Goal: Information Seeking & Learning: Learn about a topic

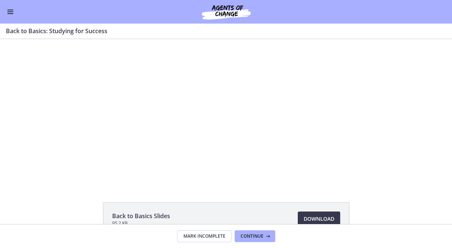
click at [9, 12] on span "Enable menu" at bounding box center [10, 11] width 6 height 1
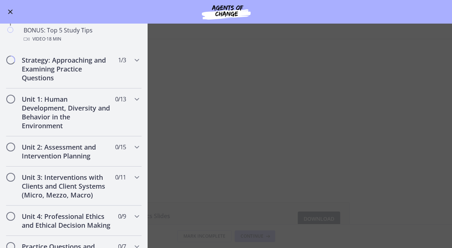
scroll to position [383, 0]
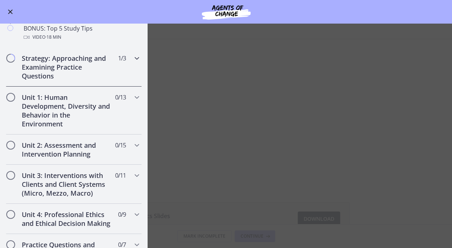
click at [63, 68] on h2 "Strategy: Approaching and Examining Practice Questions" at bounding box center [67, 67] width 90 height 27
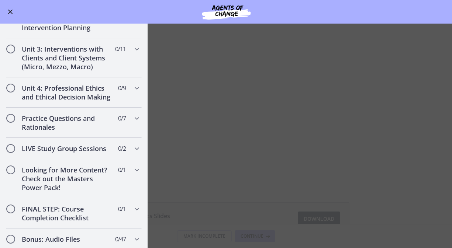
scroll to position [305, 0]
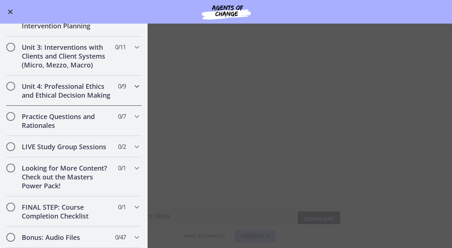
click at [66, 90] on h2 "Unit 4: Professional Ethics and Ethical Decision Making" at bounding box center [67, 91] width 90 height 18
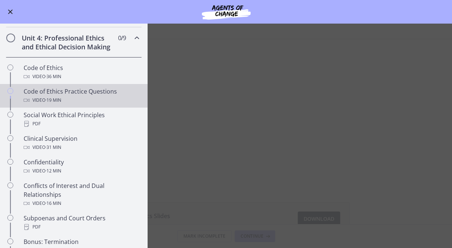
scroll to position [268, 0]
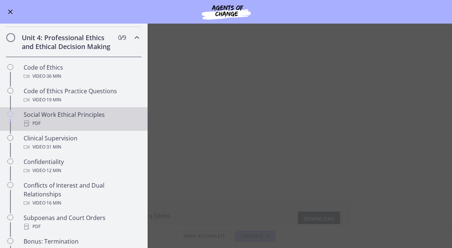
click at [57, 118] on div "Social Work Ethical Principles PDF" at bounding box center [81, 119] width 115 height 18
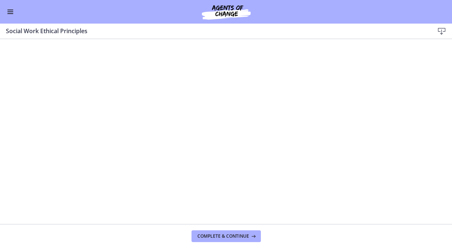
click at [11, 9] on button "Enable menu" at bounding box center [10, 11] width 9 height 9
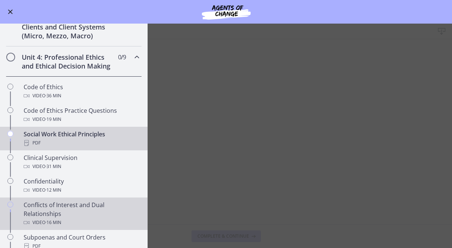
scroll to position [249, 0]
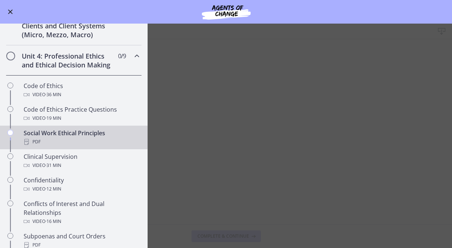
click at [68, 136] on div "Social Work Ethical Principles PDF" at bounding box center [81, 138] width 115 height 18
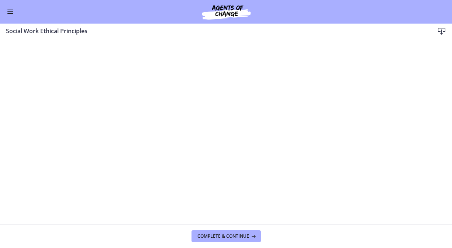
click at [11, 9] on button "Enable menu" at bounding box center [10, 11] width 9 height 9
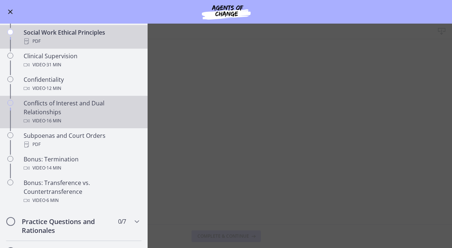
scroll to position [355, 0]
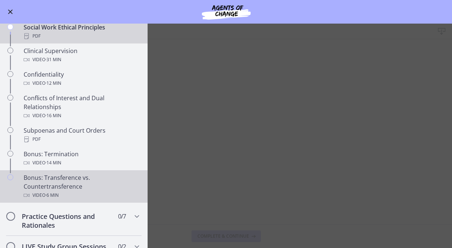
click at [67, 188] on div "Bonus: Transference vs. Countertransference Video · 6 min" at bounding box center [81, 186] width 115 height 27
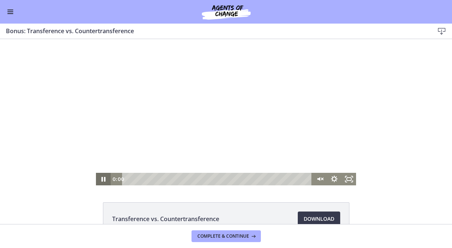
drag, startPoint x: 134, startPoint y: 177, endPoint x: 100, endPoint y: 176, distance: 33.6
click at [100, 176] on div "0:00 0:00" at bounding box center [226, 179] width 260 height 13
click at [100, 176] on icon "Pause" at bounding box center [103, 179] width 15 height 13
click at [321, 179] on icon "Unmute" at bounding box center [322, 179] width 2 height 2
click at [102, 179] on icon "Play Video" at bounding box center [104, 179] width 4 height 5
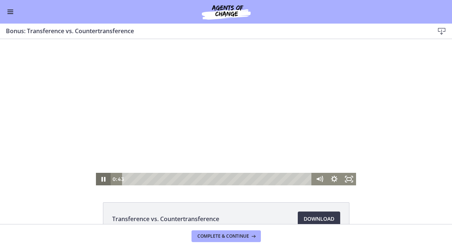
click at [103, 181] on icon "Pause" at bounding box center [103, 179] width 15 height 13
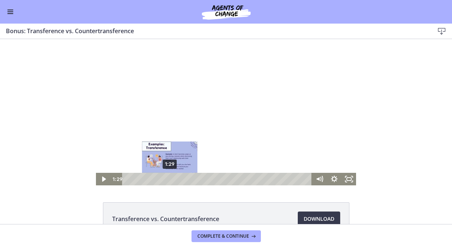
drag, startPoint x: 149, startPoint y: 179, endPoint x: 170, endPoint y: 180, distance: 20.3
click at [170, 180] on div "Playbar" at bounding box center [169, 179] width 4 height 4
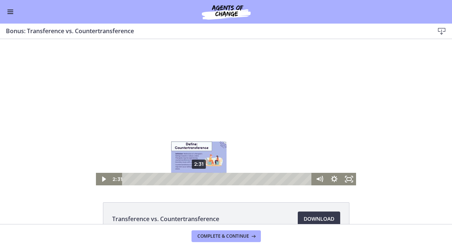
click at [199, 177] on div "2:31" at bounding box center [218, 179] width 180 height 13
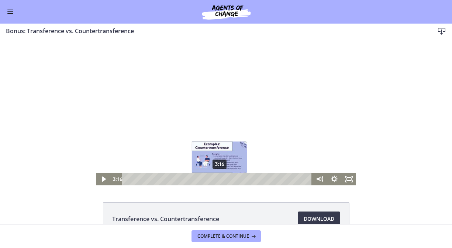
drag, startPoint x: 199, startPoint y: 180, endPoint x: 220, endPoint y: 180, distance: 21.0
click at [220, 180] on div "Playbar" at bounding box center [220, 179] width 4 height 4
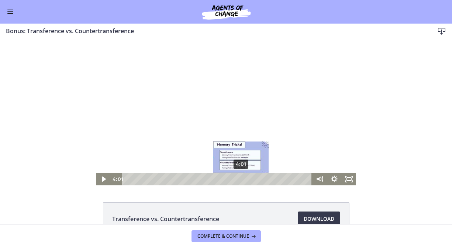
drag, startPoint x: 219, startPoint y: 180, endPoint x: 241, endPoint y: 179, distance: 21.8
click at [241, 179] on div "Playbar" at bounding box center [241, 179] width 4 height 4
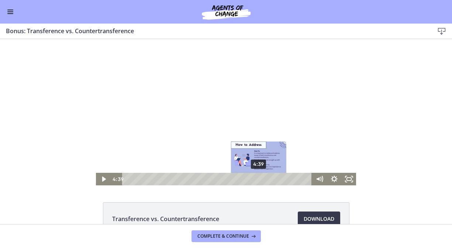
drag, startPoint x: 240, startPoint y: 179, endPoint x: 259, endPoint y: 179, distance: 18.4
click at [259, 179] on div "Playbar" at bounding box center [258, 179] width 4 height 4
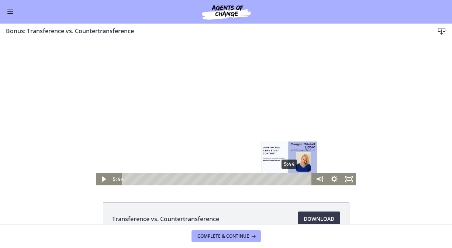
drag, startPoint x: 259, startPoint y: 178, endPoint x: 290, endPoint y: 177, distance: 30.6
click at [290, 177] on div "Playbar" at bounding box center [289, 179] width 4 height 4
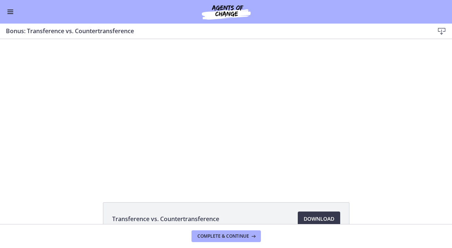
click at [8, 10] on span "Enable menu" at bounding box center [10, 10] width 6 height 1
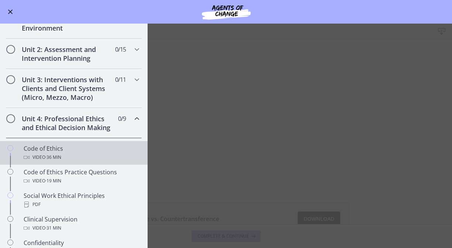
scroll to position [188, 0]
